Goal: Complete application form

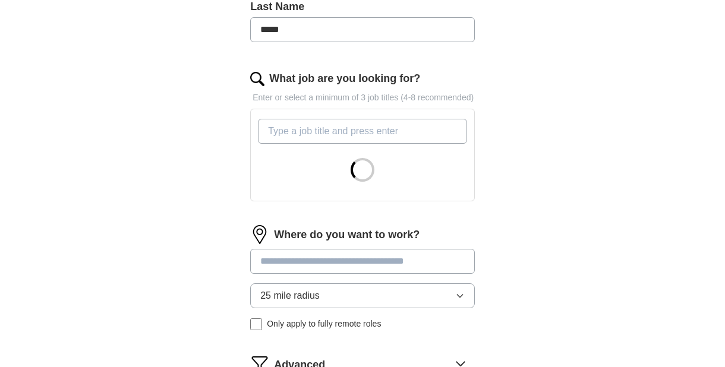
scroll to position [303, 0]
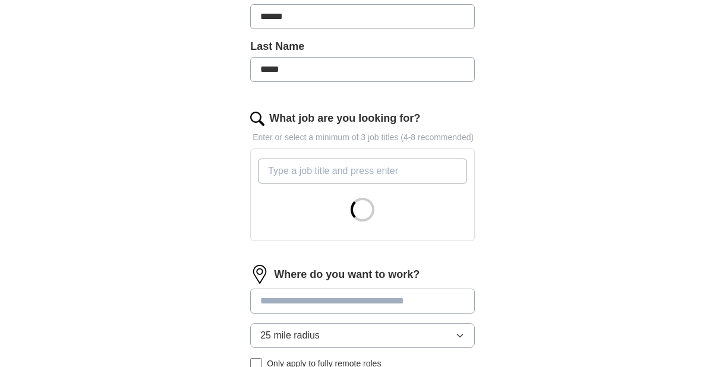
click at [348, 165] on input "What job are you looking for?" at bounding box center [362, 171] width 209 height 25
type input "I"
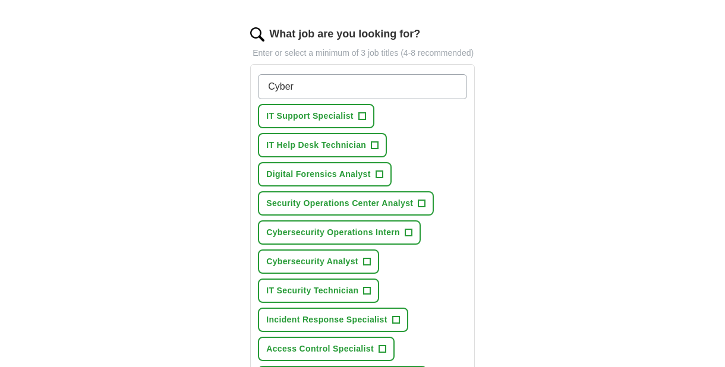
scroll to position [424, 0]
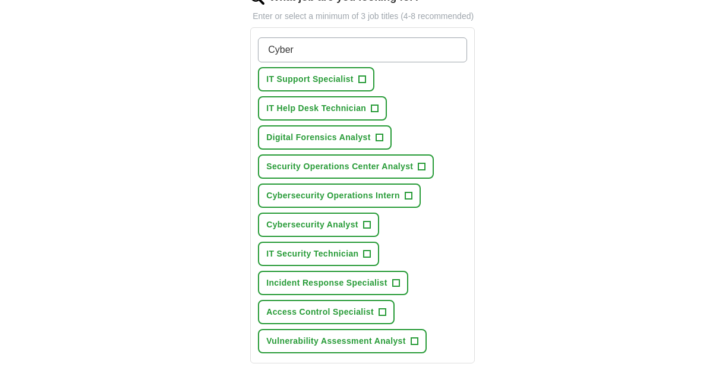
type input "Cyber"
click at [403, 191] on button "Cybersecurity Operations Intern +" at bounding box center [339, 196] width 163 height 24
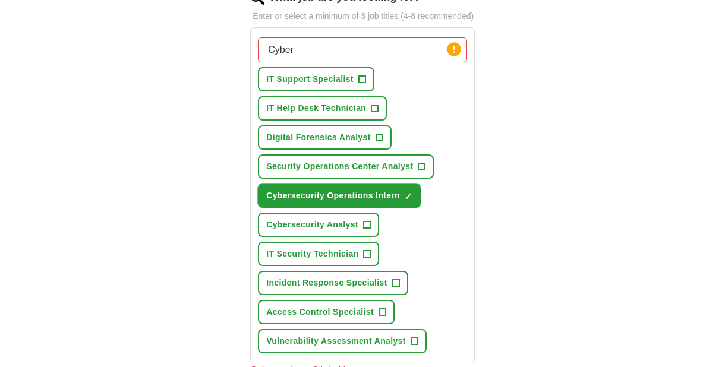
click at [0, 0] on span "×" at bounding box center [0, 0] width 0 height 0
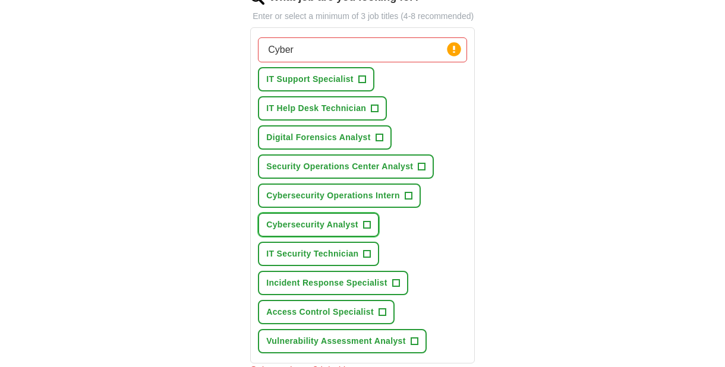
click at [359, 220] on button "Cybersecurity Analyst +" at bounding box center [318, 225] width 121 height 24
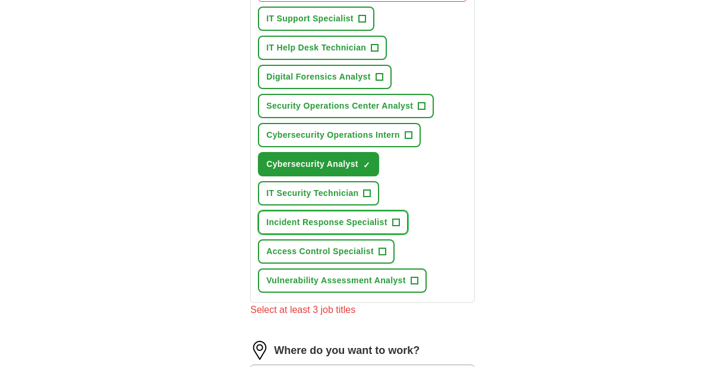
click at [398, 222] on span "+" at bounding box center [395, 223] width 7 height 10
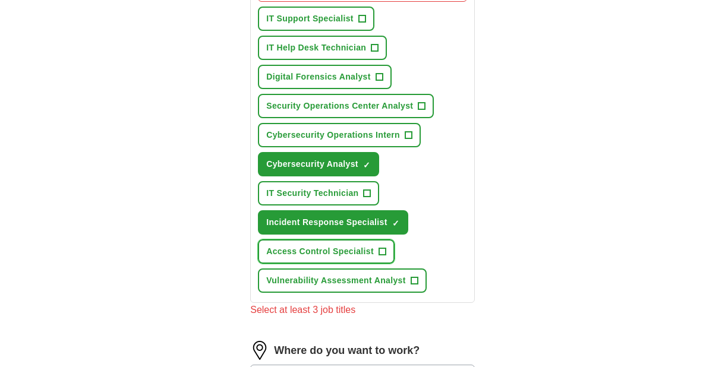
click at [383, 250] on span "+" at bounding box center [382, 252] width 7 height 10
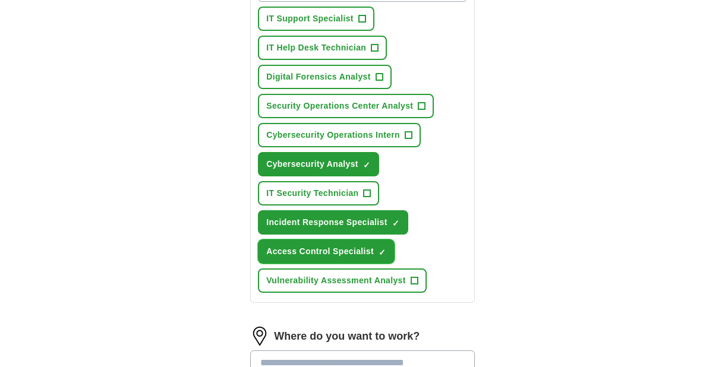
scroll to position [424, 0]
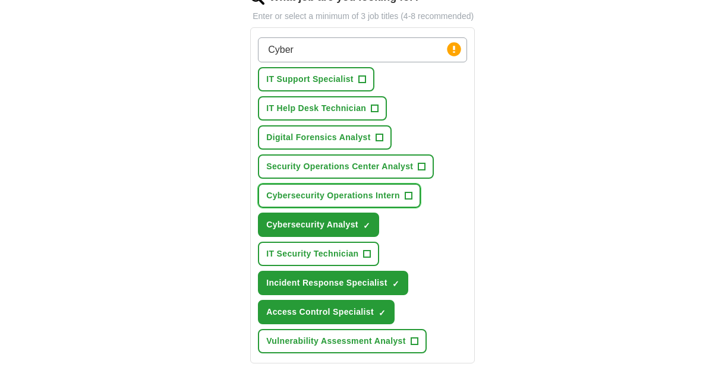
click at [414, 194] on button "Cybersecurity Operations Intern +" at bounding box center [339, 196] width 163 height 24
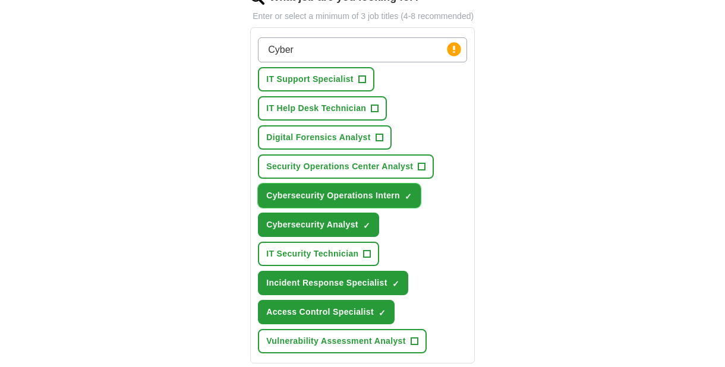
click at [403, 197] on button "Cybersecurity Operations Intern ✓ ×" at bounding box center [339, 196] width 163 height 24
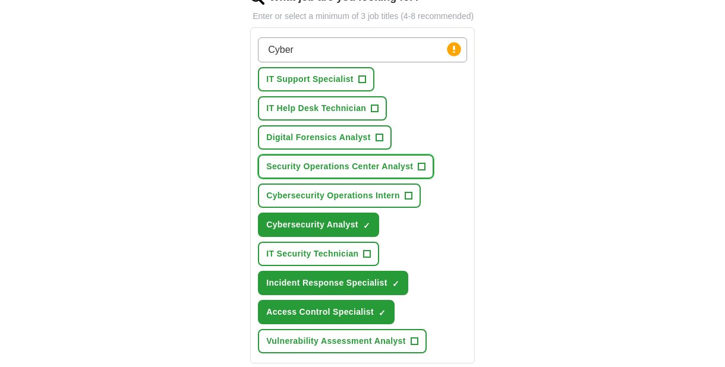
click at [422, 168] on span "+" at bounding box center [421, 167] width 7 height 10
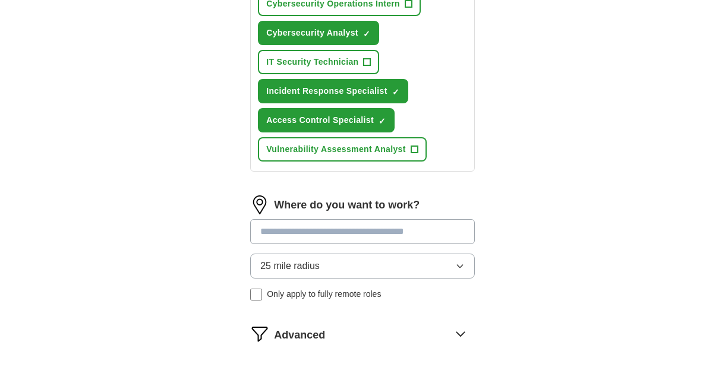
scroll to position [667, 0]
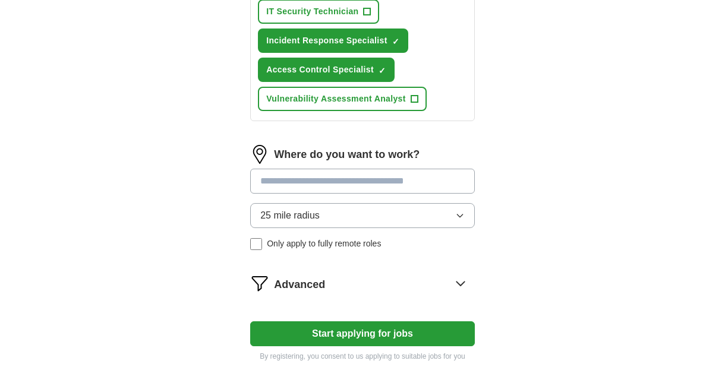
click at [335, 178] on input at bounding box center [362, 181] width 225 height 25
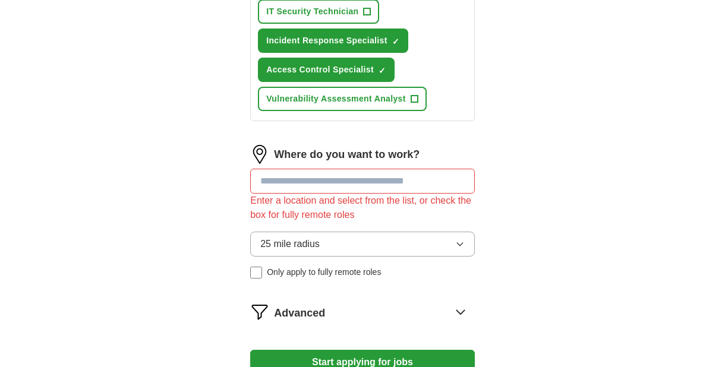
click at [345, 220] on div "Where do you want to work? Enter a location and select from the list, or check …" at bounding box center [362, 216] width 225 height 143
click at [311, 237] on span "25 mile radius" at bounding box center [289, 244] width 59 height 14
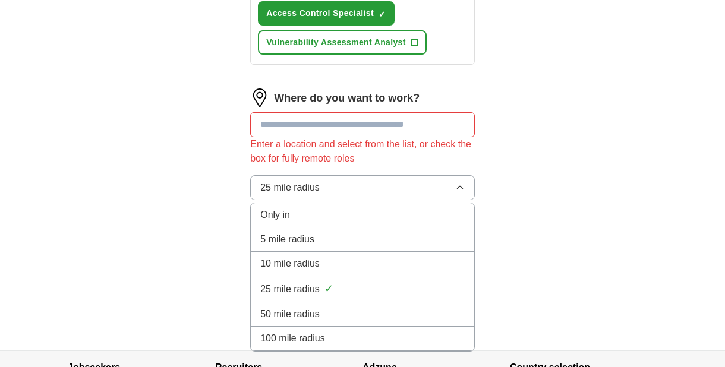
scroll to position [727, 0]
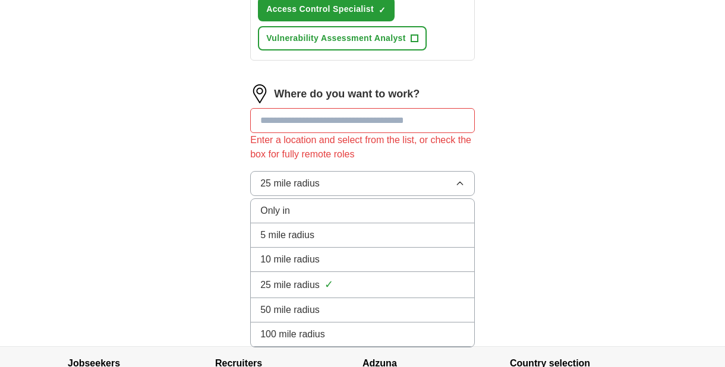
click at [320, 298] on li "50 mile radius" at bounding box center [362, 310] width 223 height 24
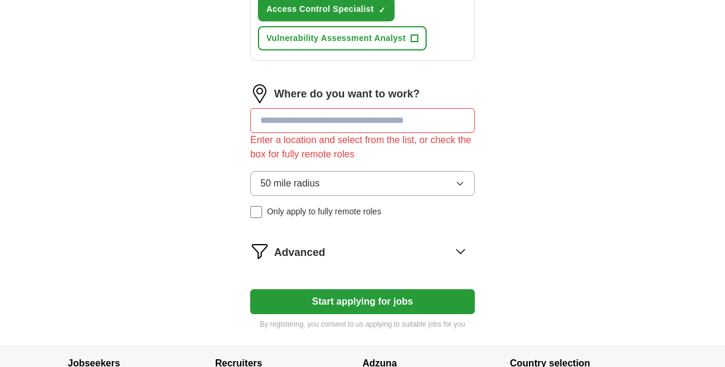
click at [329, 103] on div "Where do you want to work?" at bounding box center [362, 93] width 225 height 19
click at [328, 116] on input at bounding box center [362, 120] width 225 height 25
type input "****"
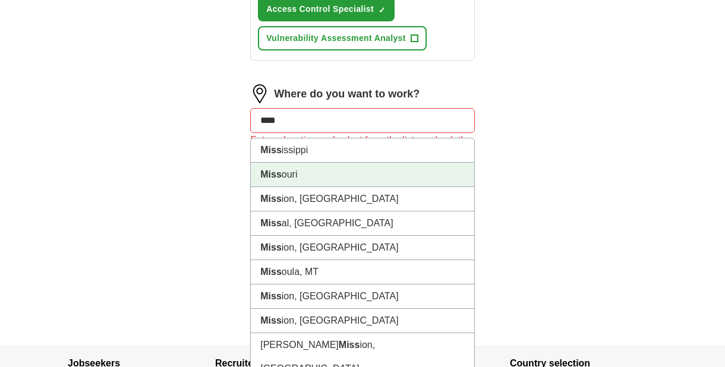
click at [332, 174] on li "[PERSON_NAME]" at bounding box center [362, 175] width 223 height 24
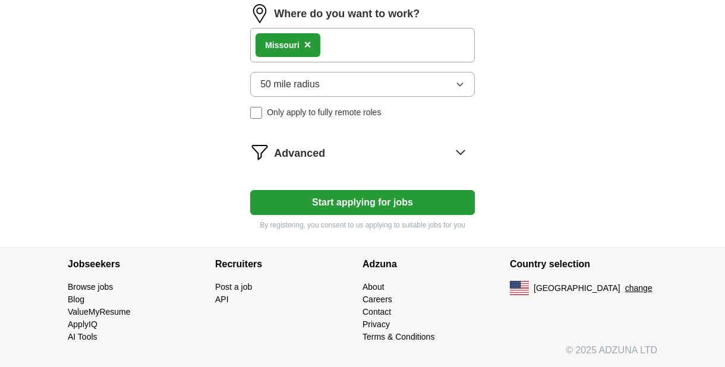
click at [346, 203] on button "Start applying for jobs" at bounding box center [362, 202] width 225 height 25
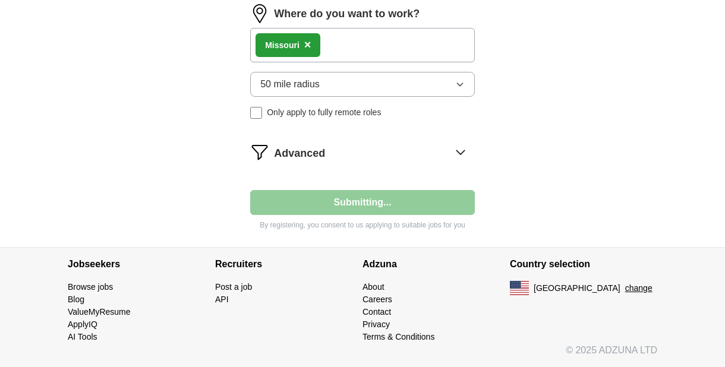
select select "**"
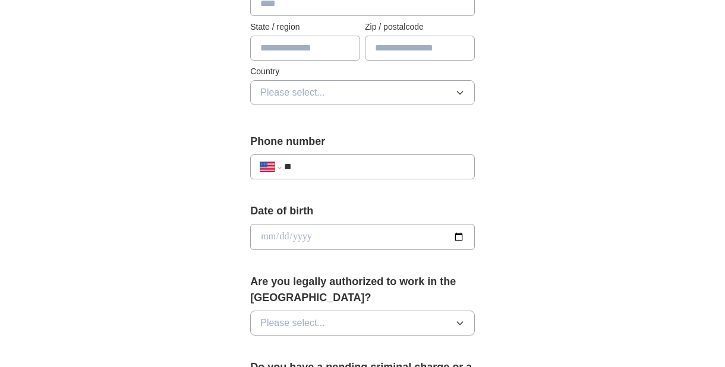
scroll to position [182, 0]
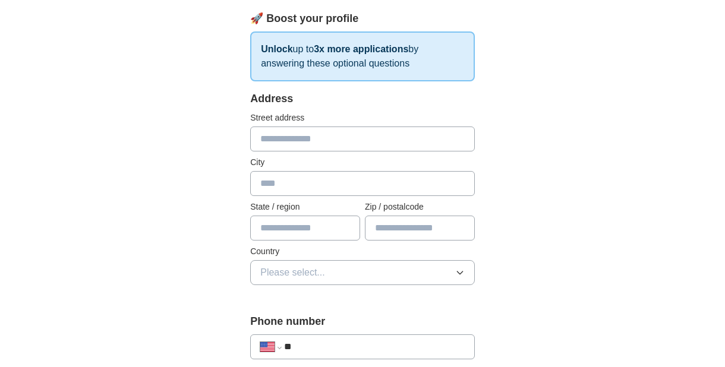
click at [342, 145] on input "text" at bounding box center [362, 139] width 225 height 25
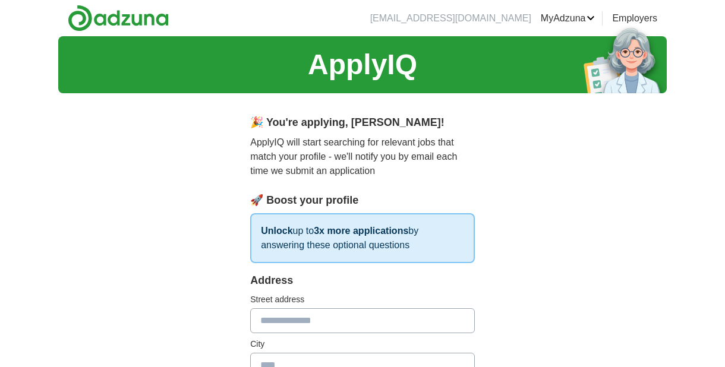
scroll to position [121, 0]
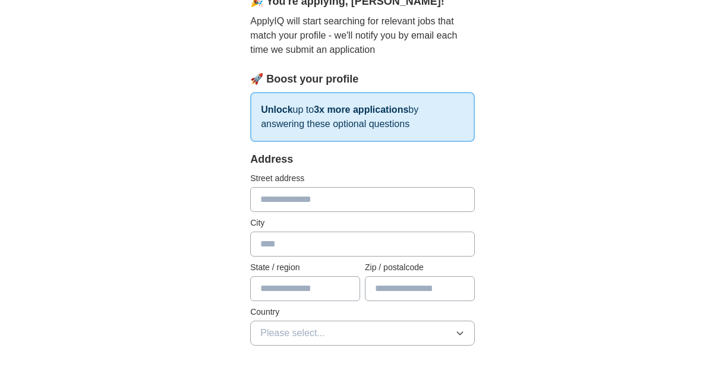
click at [292, 198] on input "text" at bounding box center [362, 199] width 225 height 25
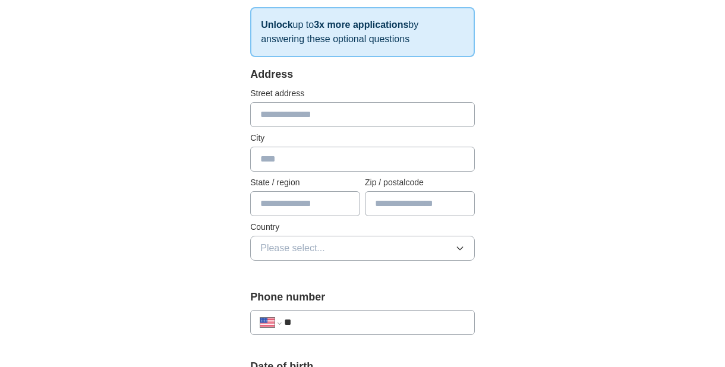
scroll to position [242, 0]
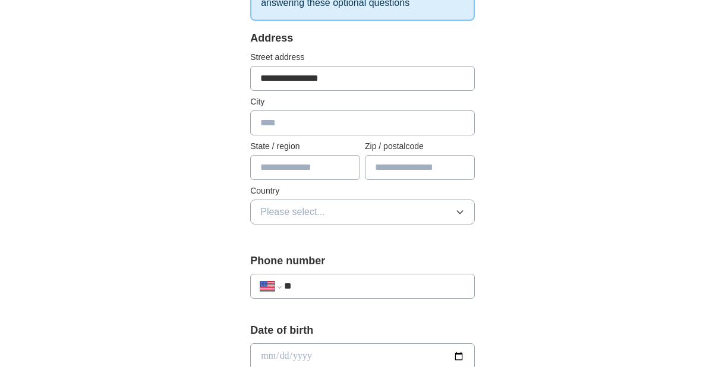
type input "**********"
type input "*"
type input "********"
type input "**"
type input "*"
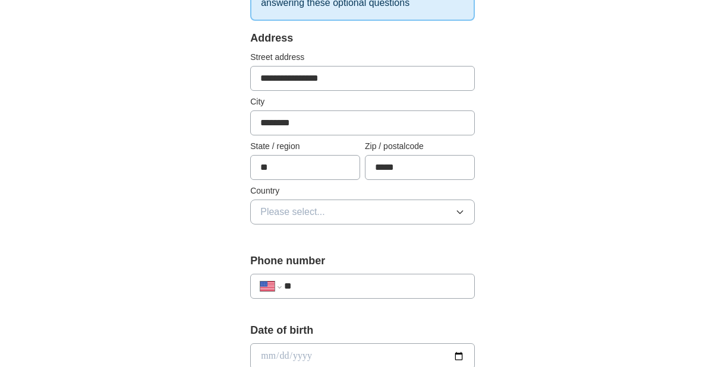
type input "*****"
click at [387, 219] on button "Please select..." at bounding box center [362, 212] width 225 height 25
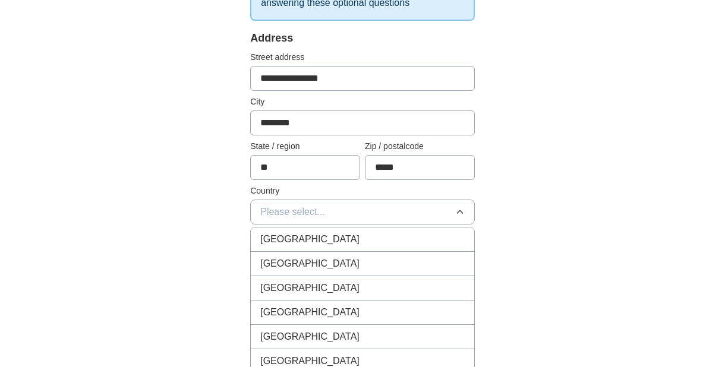
click at [339, 261] on div "[GEOGRAPHIC_DATA]" at bounding box center [362, 264] width 204 height 14
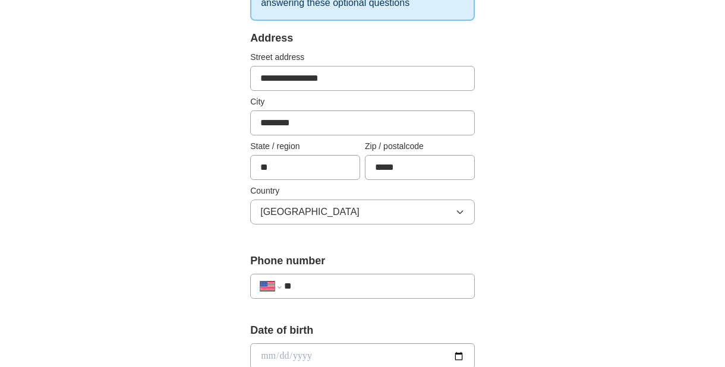
scroll to position [424, 0]
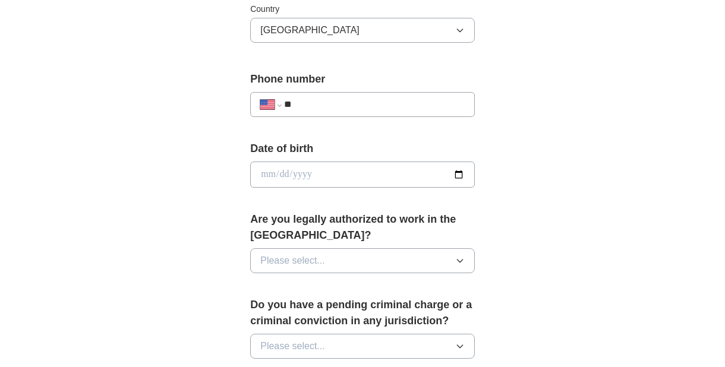
click at [362, 103] on input "**" at bounding box center [374, 104] width 181 height 14
type input "**********"
click at [463, 175] on input "date" at bounding box center [362, 175] width 225 height 26
type input "**********"
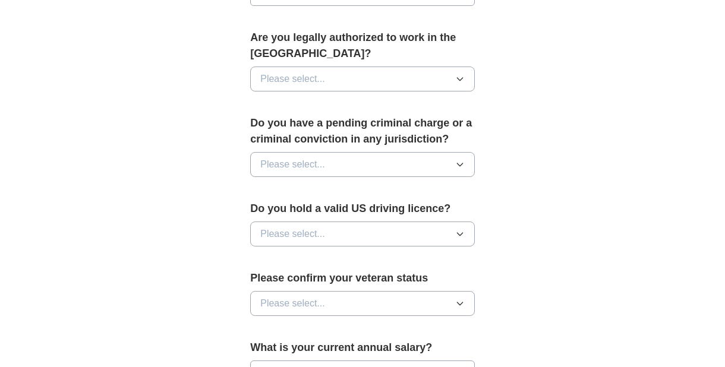
scroll to position [545, 0]
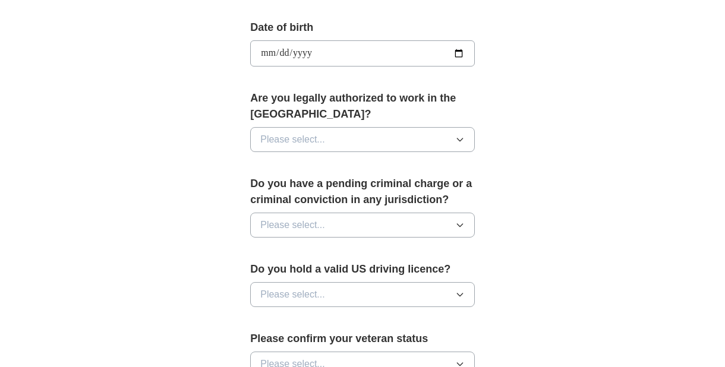
click at [350, 137] on button "Please select..." at bounding box center [362, 139] width 225 height 25
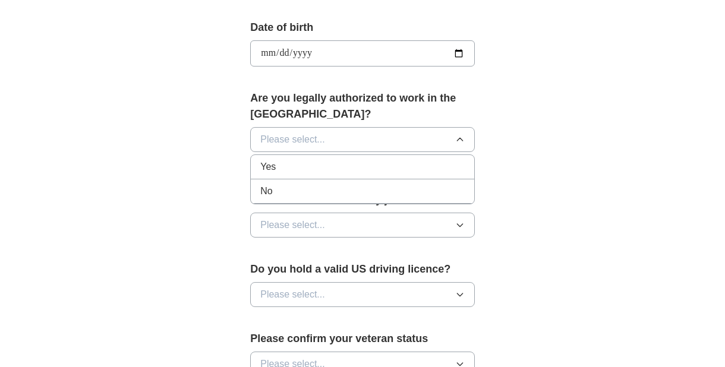
click at [283, 184] on div "No" at bounding box center [362, 191] width 204 height 14
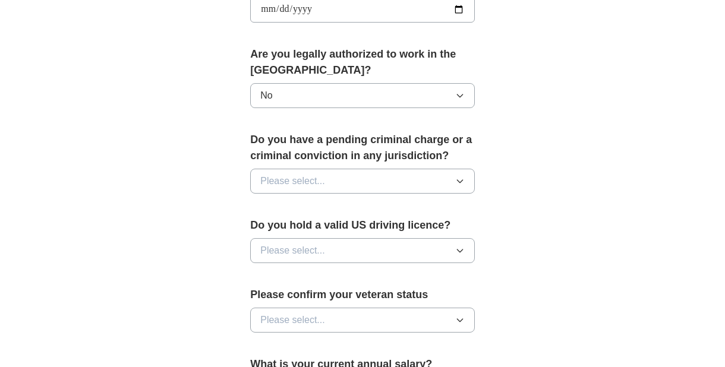
scroll to position [606, 0]
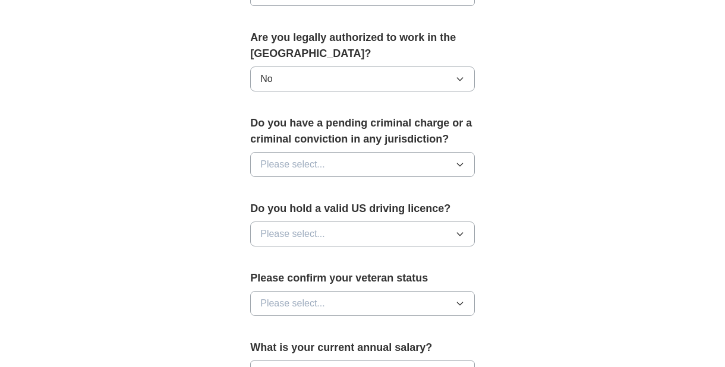
click at [334, 153] on button "Please select..." at bounding box center [362, 164] width 225 height 25
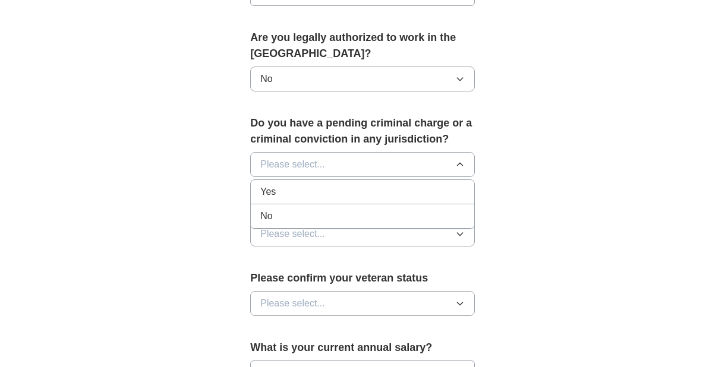
click at [316, 212] on div "No" at bounding box center [362, 216] width 204 height 14
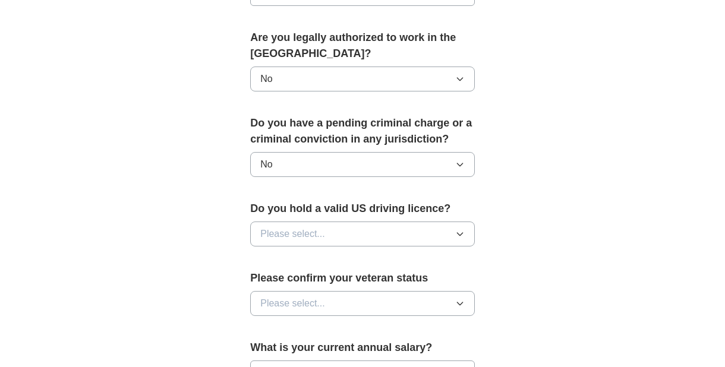
click at [292, 80] on button "No" at bounding box center [362, 79] width 225 height 25
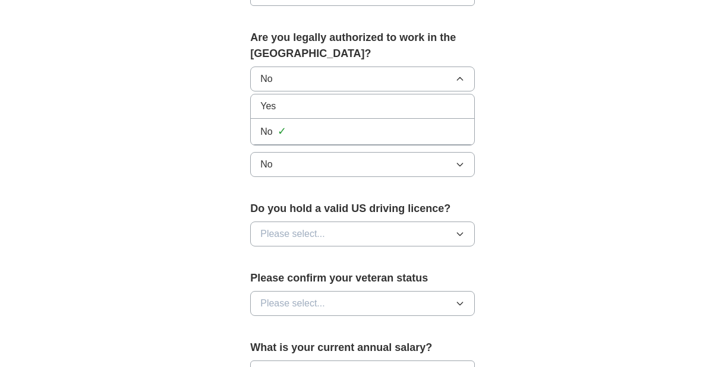
click at [291, 105] on div "Yes" at bounding box center [362, 106] width 204 height 14
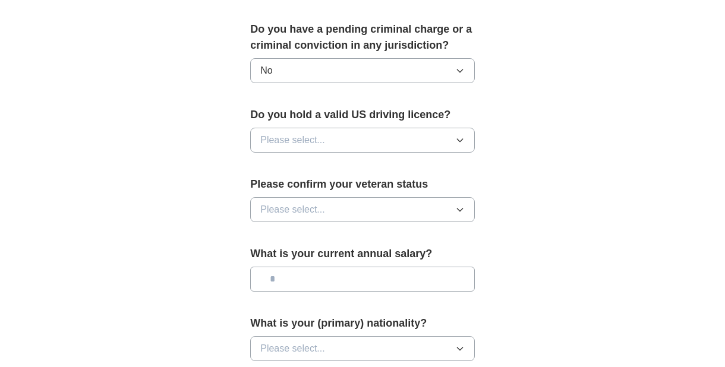
scroll to position [727, 0]
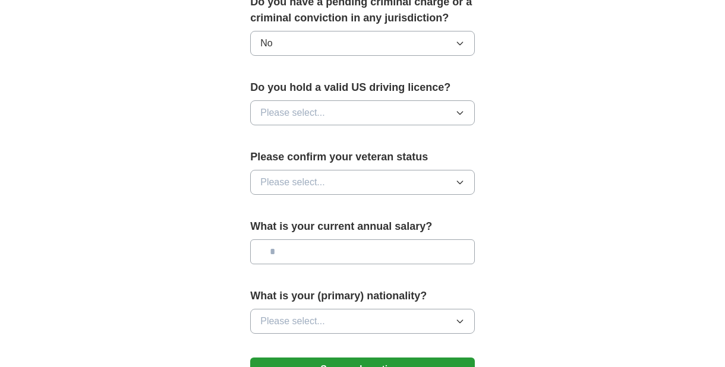
click at [318, 113] on span "Please select..." at bounding box center [292, 113] width 65 height 14
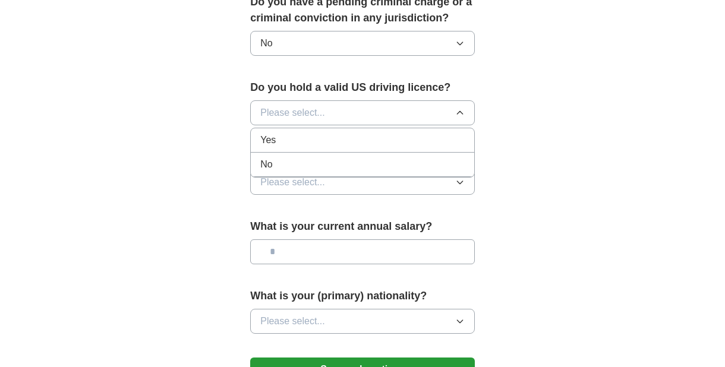
click at [313, 140] on div "Yes" at bounding box center [362, 140] width 204 height 14
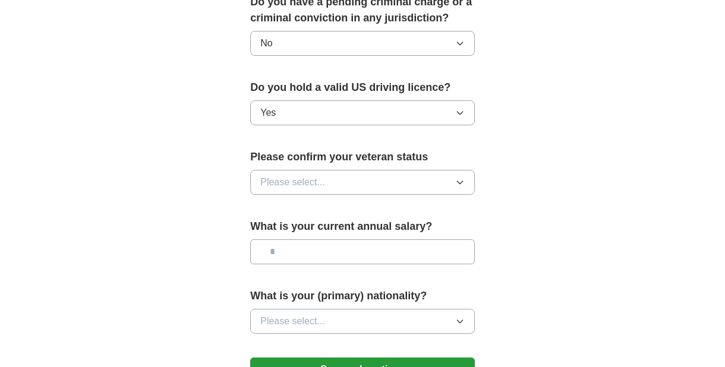
scroll to position [788, 0]
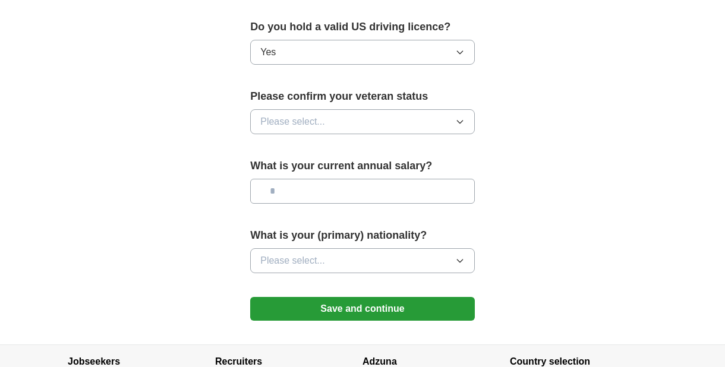
click at [319, 122] on span "Please select..." at bounding box center [292, 122] width 65 height 14
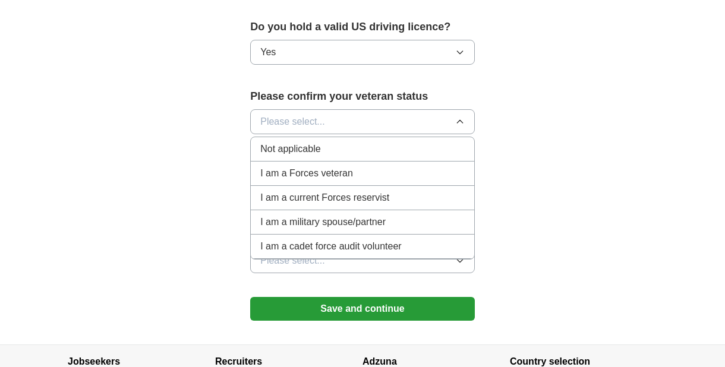
click at [324, 146] on div "Not applicable" at bounding box center [362, 149] width 204 height 14
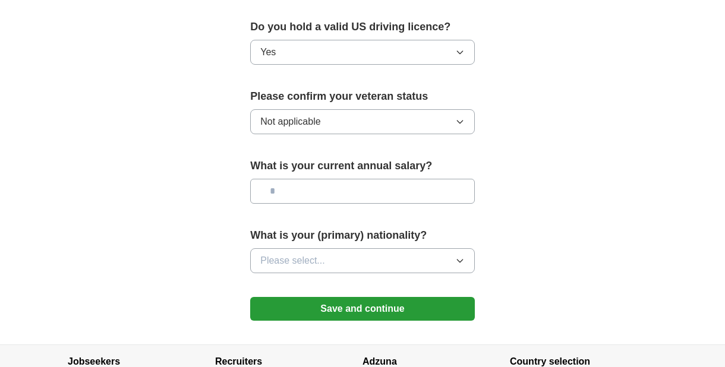
click at [338, 118] on button "Not applicable" at bounding box center [362, 121] width 225 height 25
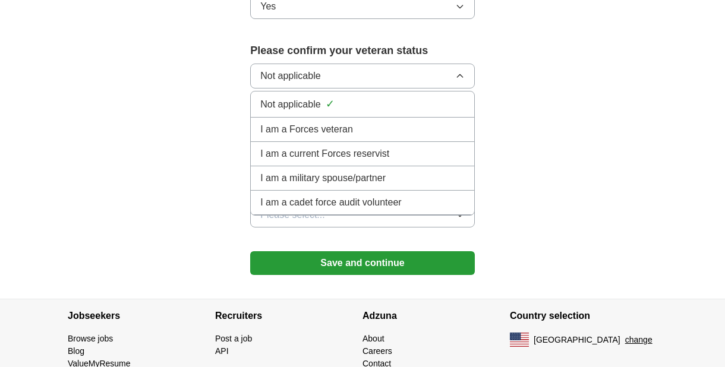
scroll to position [849, 0]
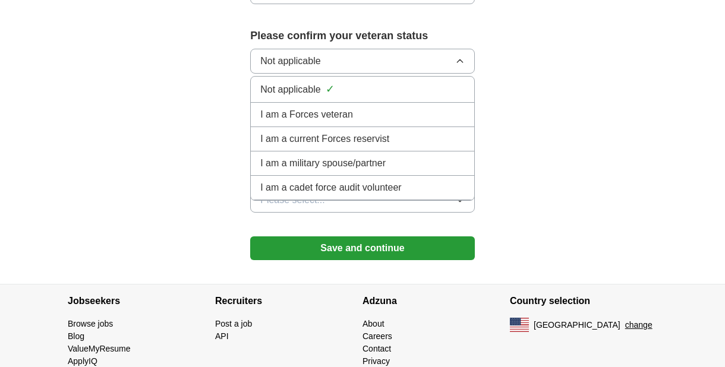
click at [326, 79] on li "Not applicable ✓" at bounding box center [362, 90] width 223 height 26
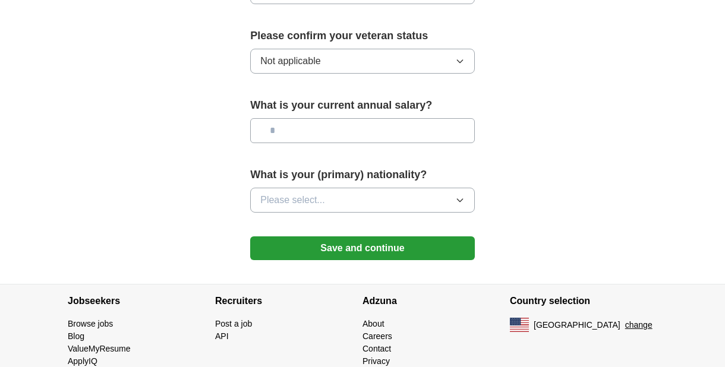
click at [313, 123] on input "text" at bounding box center [362, 130] width 225 height 25
click at [435, 184] on div "What is your (primary) nationality? Please select..." at bounding box center [362, 194] width 225 height 55
click at [418, 197] on button "Please select..." at bounding box center [362, 200] width 225 height 25
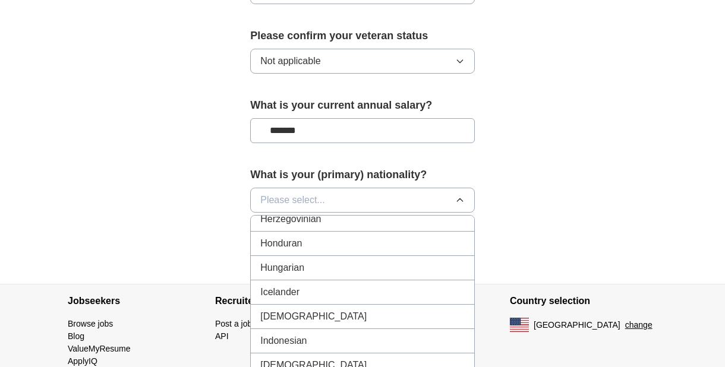
scroll to position [1879, 0]
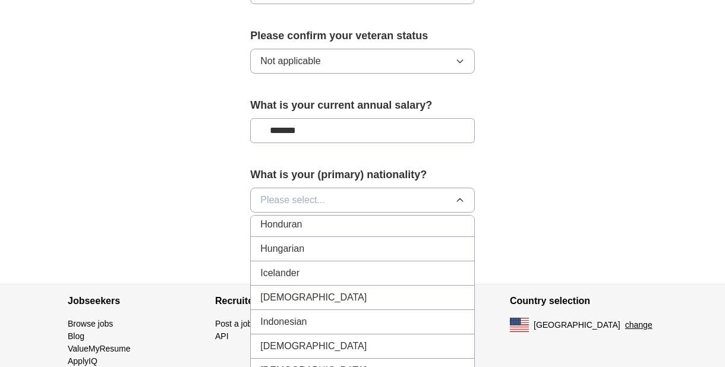
click at [297, 292] on div "[DEMOGRAPHIC_DATA]" at bounding box center [362, 298] width 204 height 14
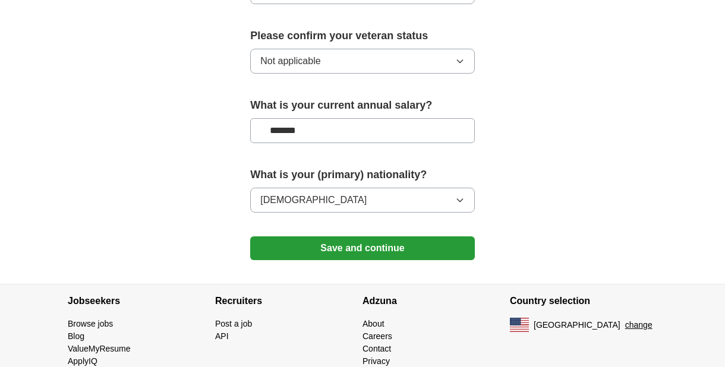
click at [299, 123] on input "*******" at bounding box center [362, 130] width 225 height 25
click at [285, 130] on input "*******" at bounding box center [362, 130] width 225 height 25
type input "*******"
click at [389, 238] on button "Save and continue" at bounding box center [362, 248] width 225 height 24
